Goal: Communication & Community: Ask a question

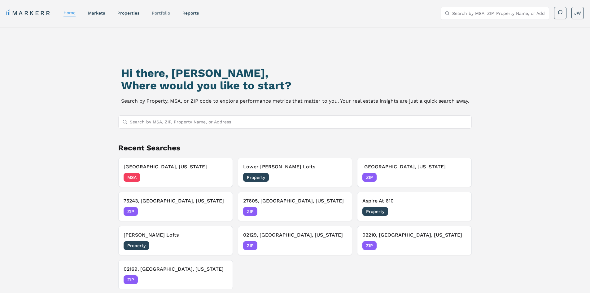
click at [163, 13] on link "Portfolio" at bounding box center [161, 13] width 18 height 5
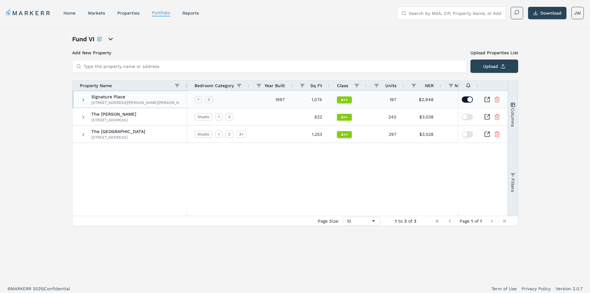
click at [100, 97] on span "Signature Place" at bounding box center [135, 97] width 88 height 4
click at [81, 99] on div "Signature Place 250 Johnson Rd, Morris Plains, NJ 07950" at bounding box center [130, 99] width 115 height 17
click at [85, 99] on span at bounding box center [83, 99] width 5 height 5
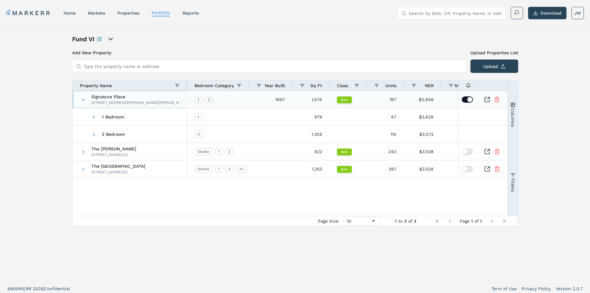
click at [99, 99] on span "Signature Place" at bounding box center [135, 97] width 88 height 4
click at [486, 99] on icon "Inspect Comparable" at bounding box center [487, 99] width 6 height 6
